Goal: Contribute content

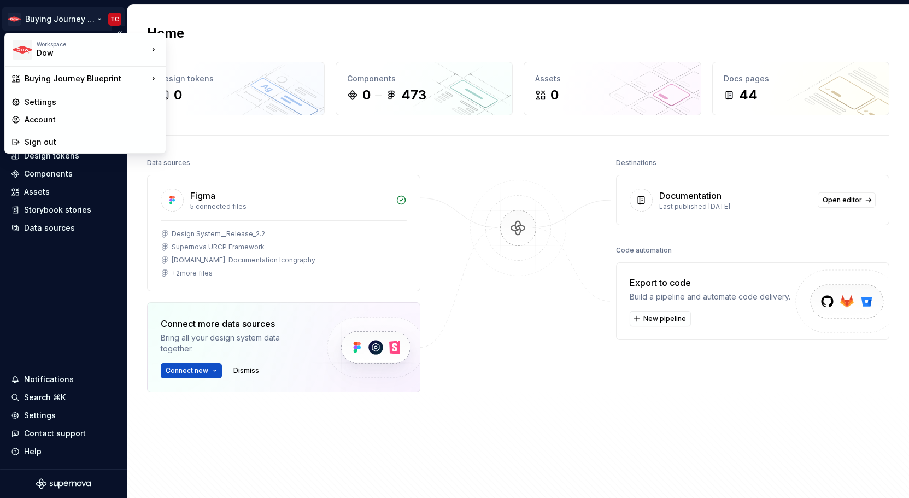
click at [90, 19] on html "Buying Journey Blueprint TC Home Documentation Analytics Code automation Design…" at bounding box center [454, 249] width 909 height 498
click at [64, 286] on html "Buying Journey Blueprint TC Home Documentation Analytics Code automation Design…" at bounding box center [454, 249] width 909 height 498
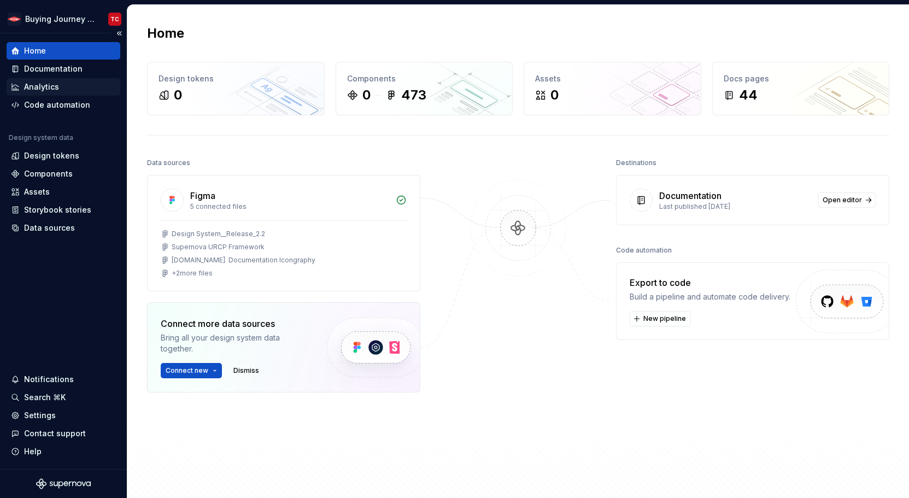
click at [49, 78] on div "Analytics" at bounding box center [64, 86] width 114 height 17
click at [48, 66] on div "Documentation" at bounding box center [53, 68] width 58 height 11
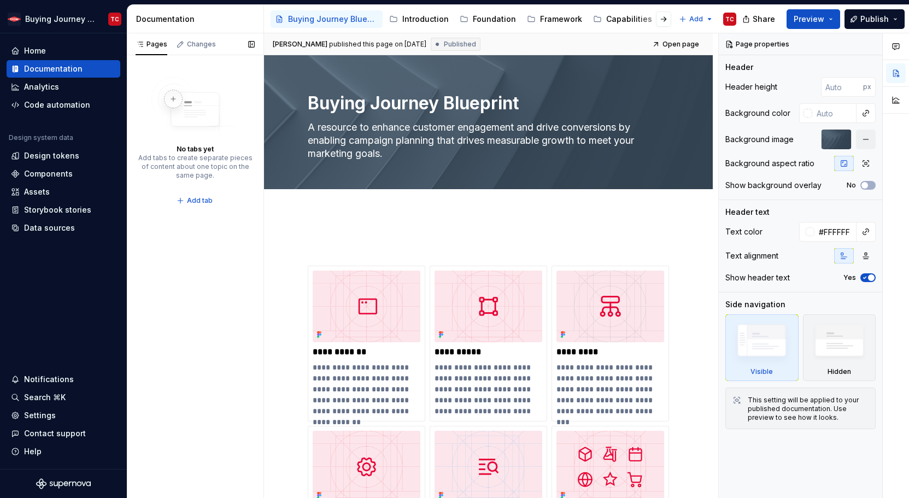
type textarea "*"
